Goal: Information Seeking & Learning: Learn about a topic

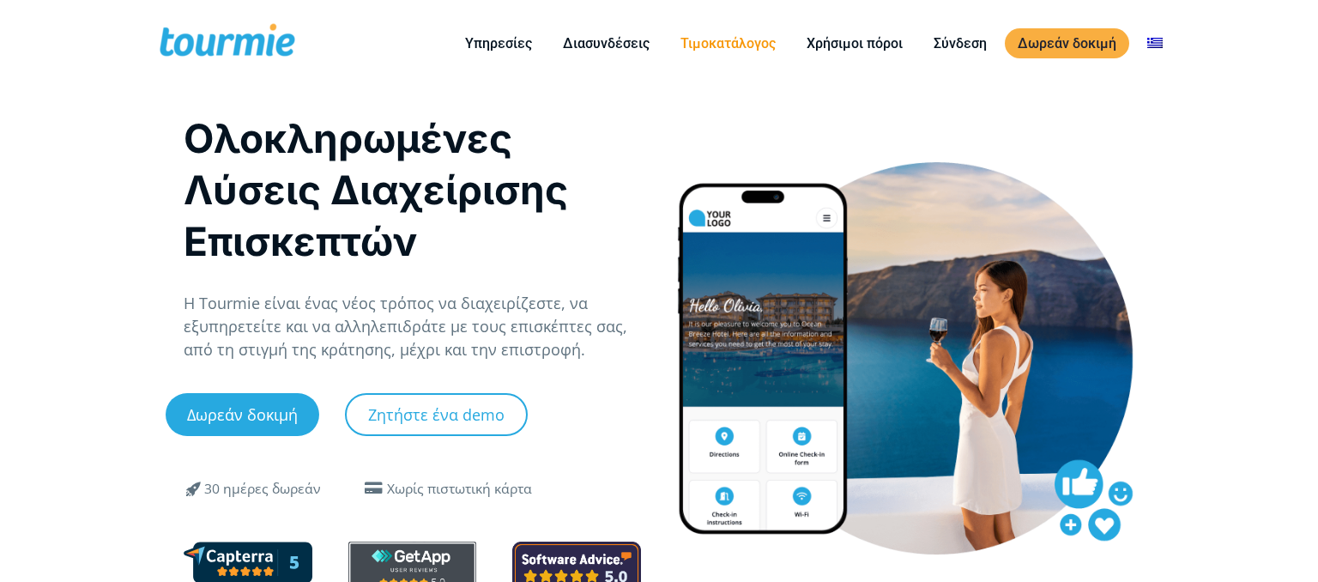
click at [754, 47] on link "Τιμοκατάλογος" at bounding box center [727, 43] width 121 height 21
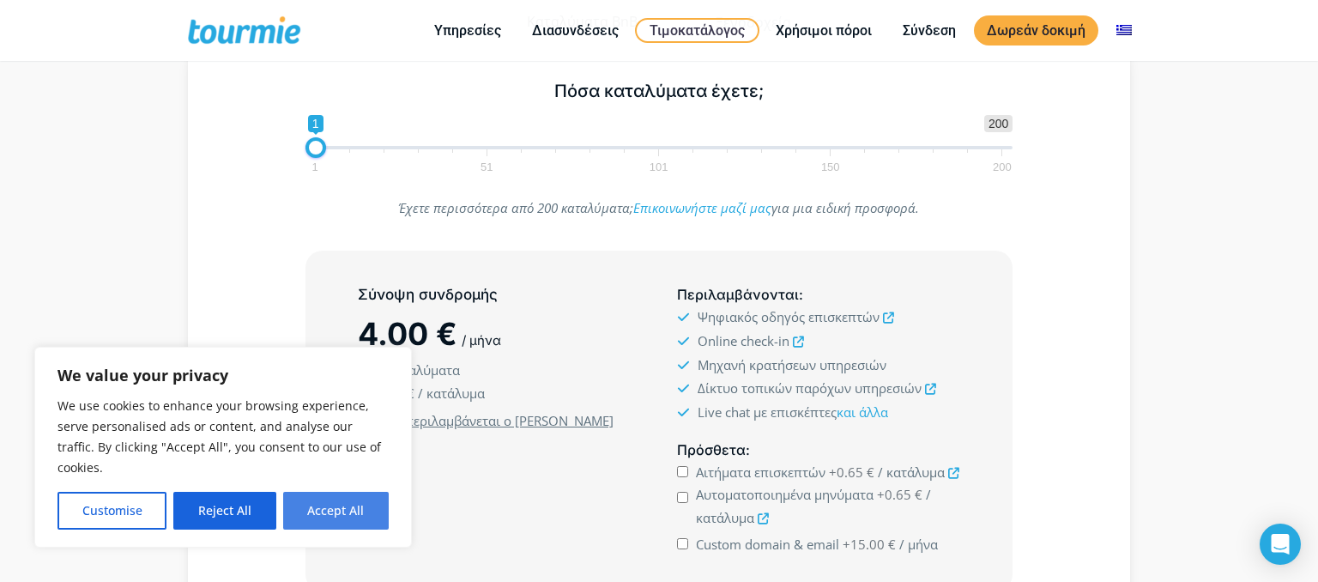
click at [328, 504] on button "Accept All" at bounding box center [336, 511] width 106 height 38
checkbox input "true"
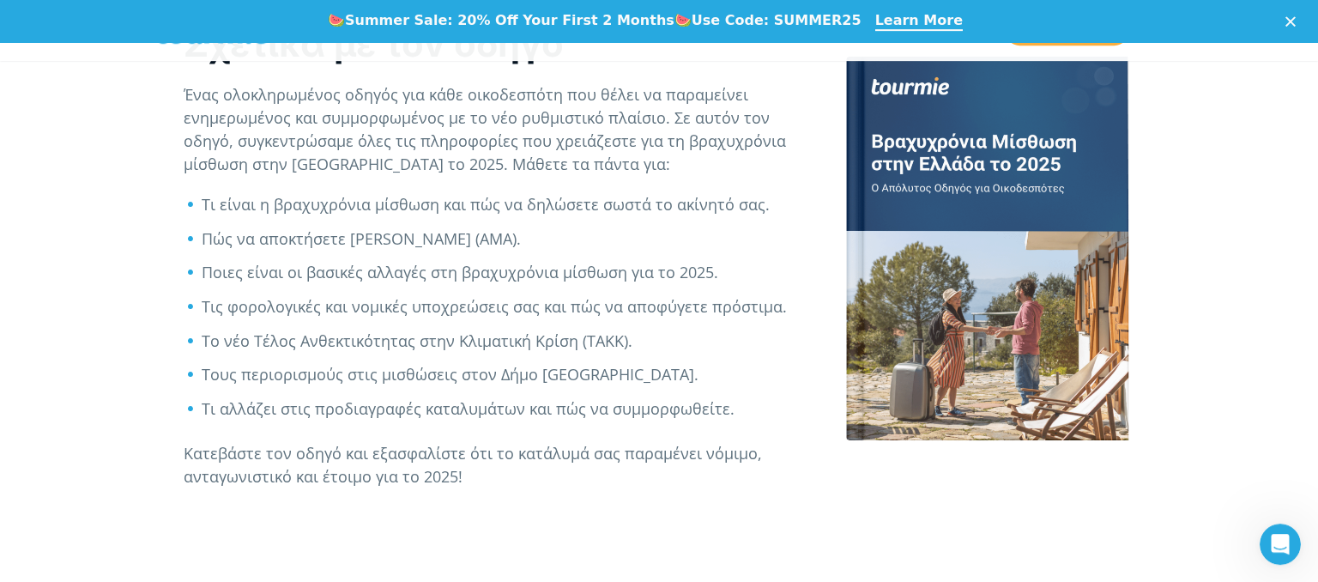
scroll to position [664, 0]
